Goal: Information Seeking & Learning: Check status

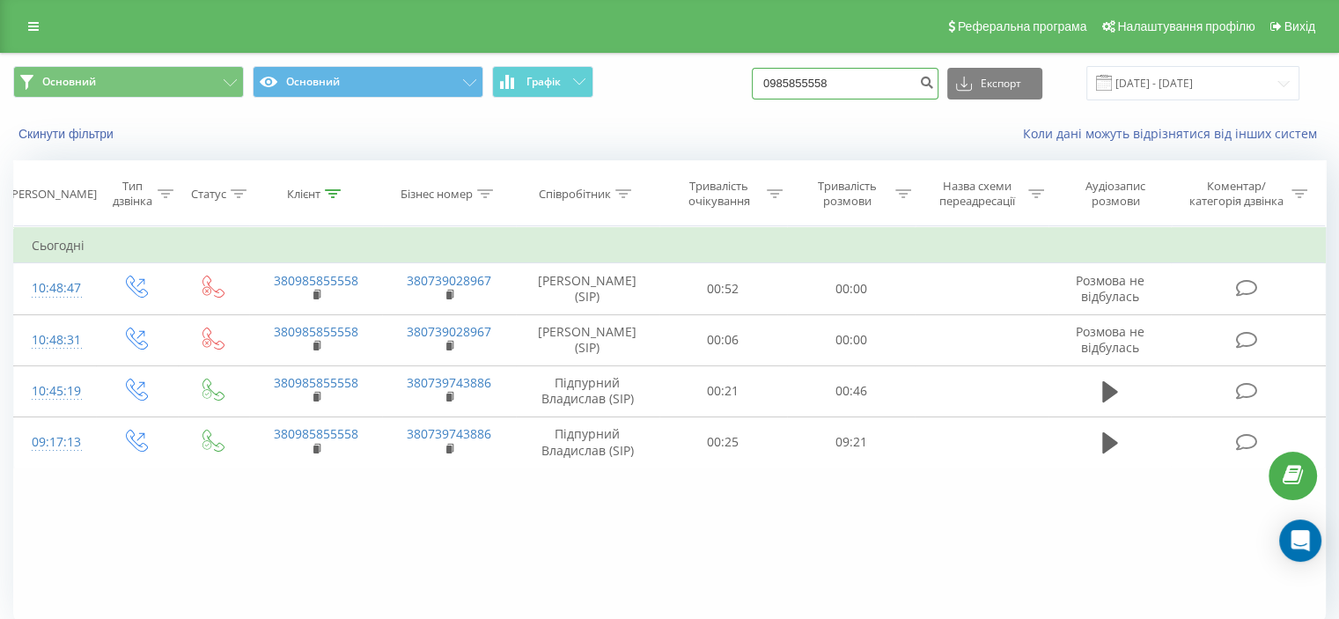
drag, startPoint x: 829, startPoint y: 84, endPoint x: 792, endPoint y: 77, distance: 37.6
click at [792, 77] on input "0985855558" at bounding box center [845, 84] width 187 height 32
type input "0"
paste input "0955325390"
type input "0955325390"
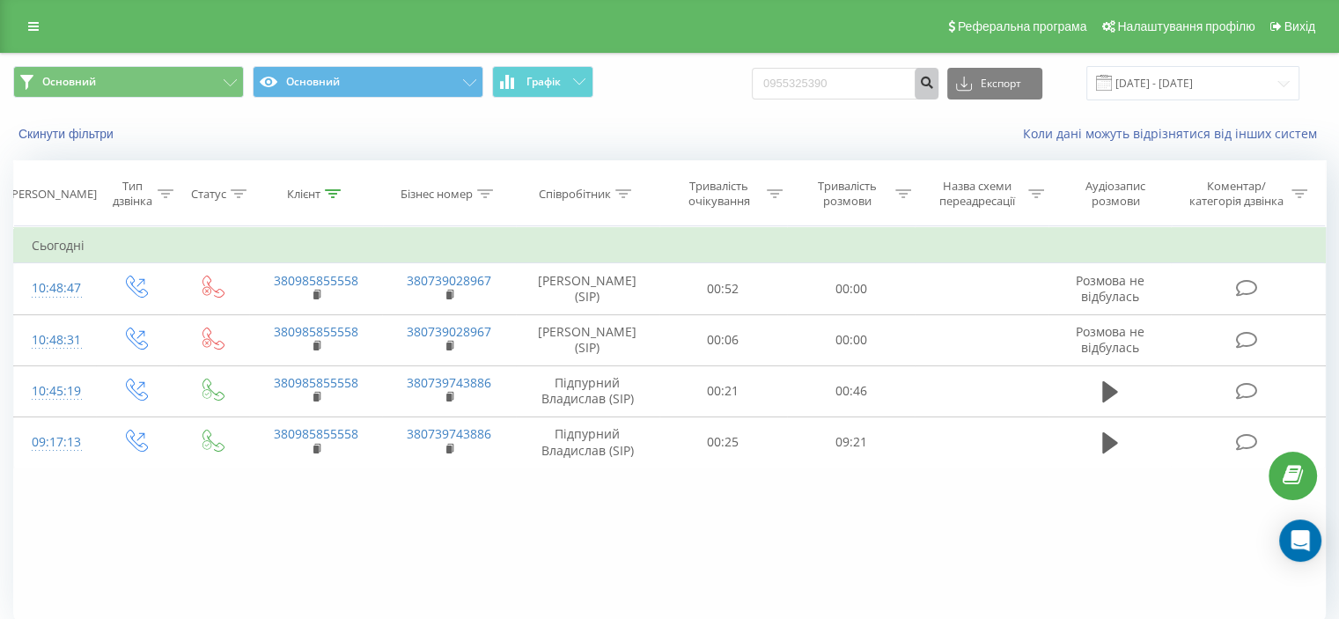
click at [934, 83] on icon "submit" at bounding box center [926, 80] width 15 height 11
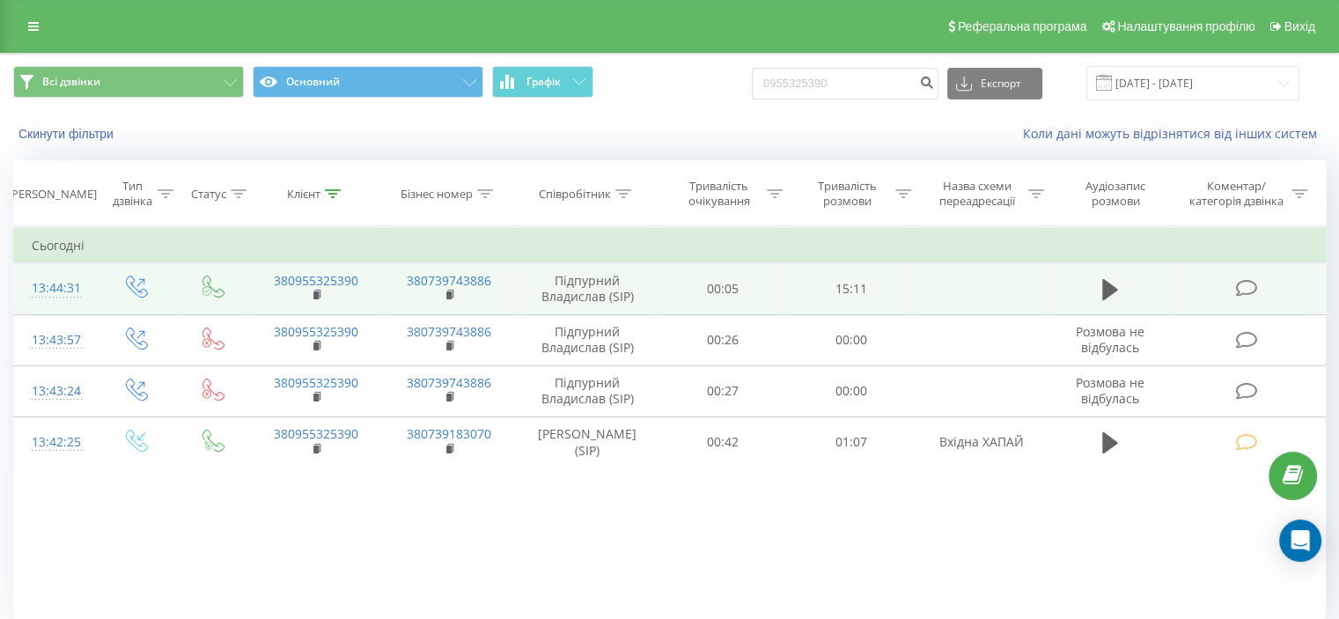
click at [1241, 283] on icon at bounding box center [1246, 288] width 22 height 18
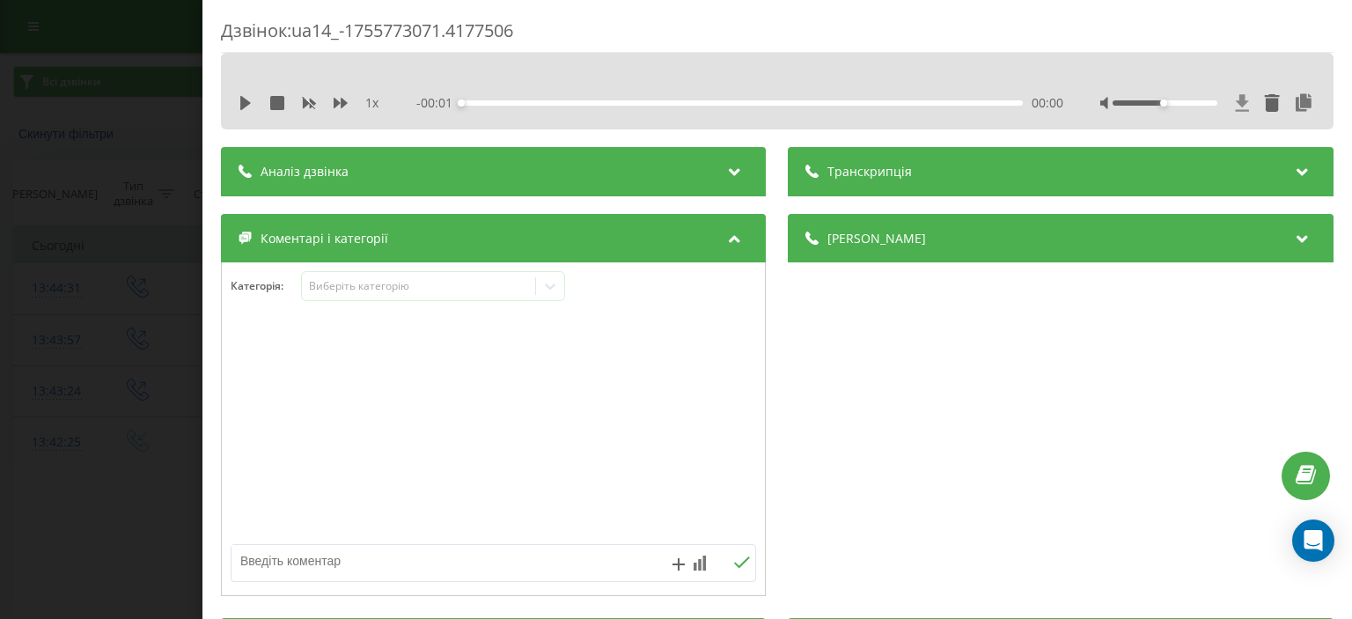
click at [1236, 101] on icon at bounding box center [1242, 102] width 13 height 17
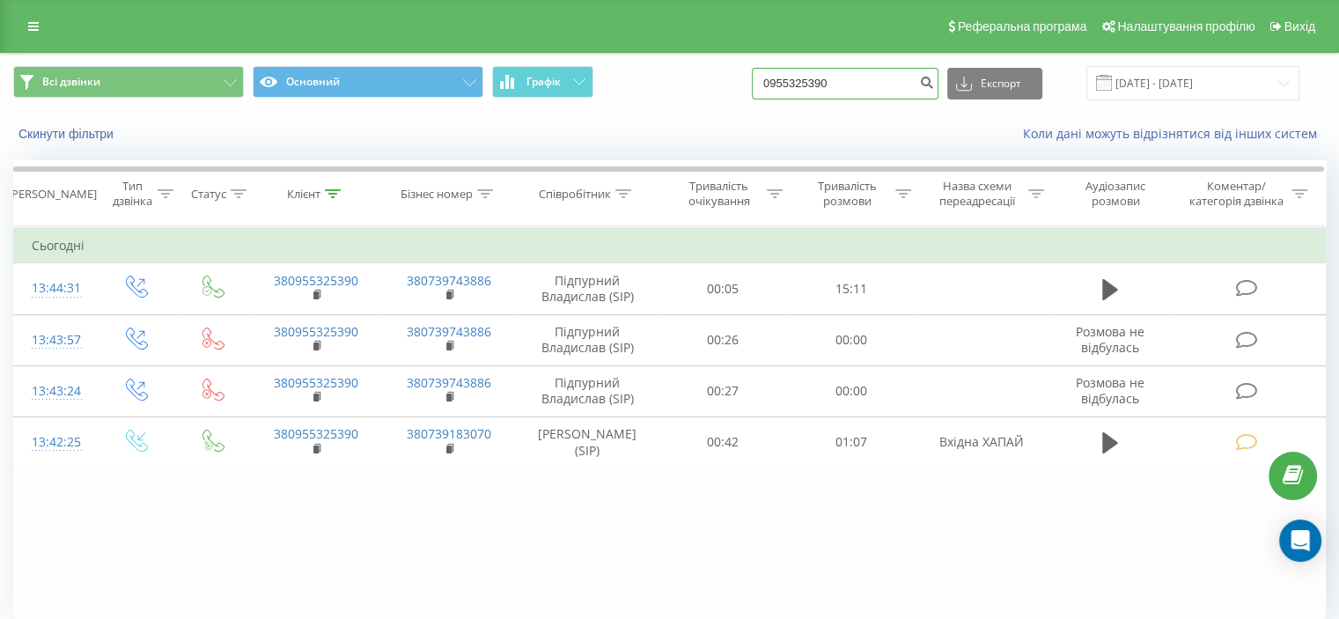
drag, startPoint x: 795, startPoint y: 78, endPoint x: 747, endPoint y: 77, distance: 47.6
click at [747, 77] on div "Всі дзвінки Основний Графік 0955325390 Експорт .csv .xls .xlsx 21.05.2025 - 21.…" at bounding box center [669, 83] width 1312 height 34
